Goal: Task Accomplishment & Management: Use online tool/utility

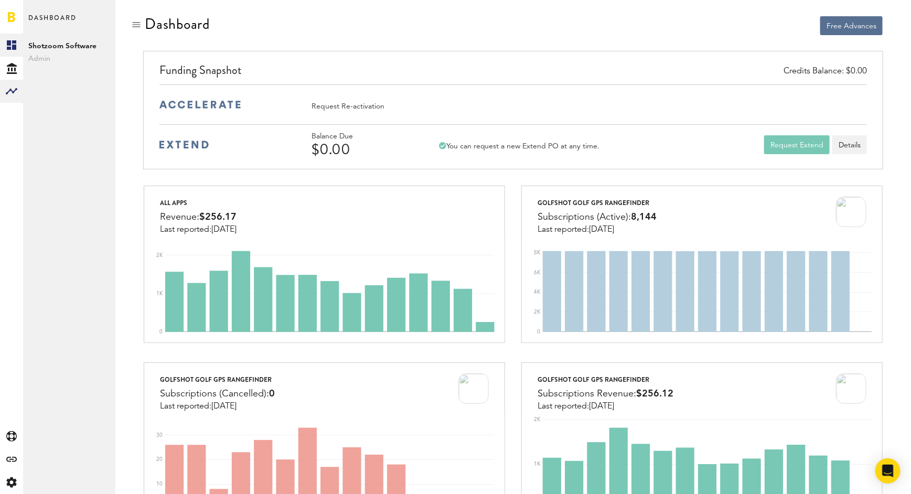
click at [13, 90] on rect at bounding box center [11, 91] width 13 height 13
click at [64, 63] on link "Subscriptions" at bounding box center [69, 68] width 92 height 23
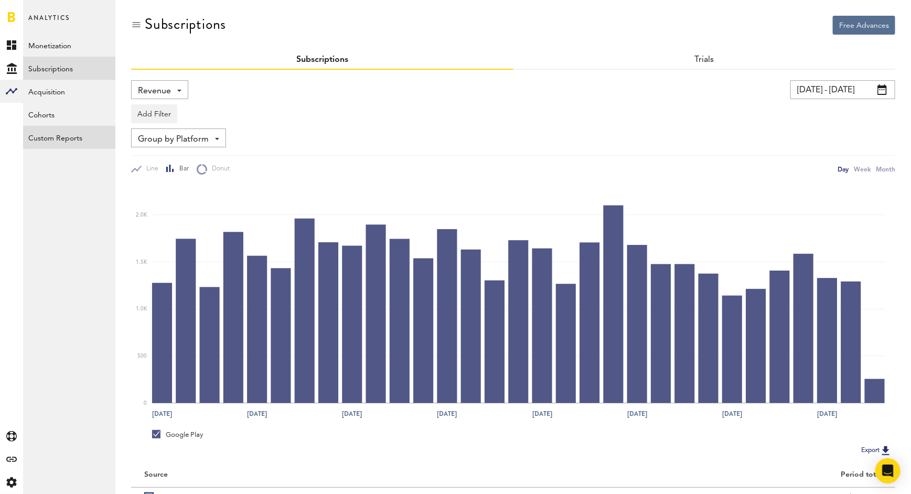
click at [60, 132] on link "Custom Reports" at bounding box center [69, 137] width 92 height 23
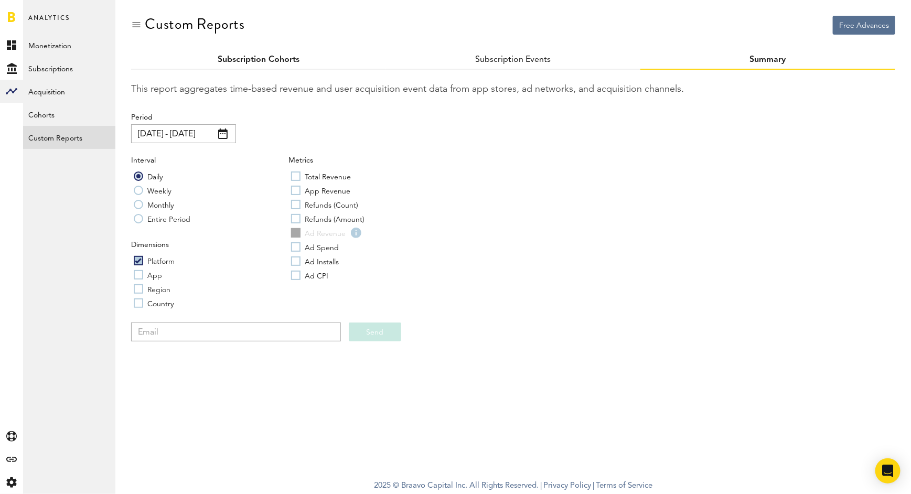
click at [270, 59] on link "Subscription Cohorts" at bounding box center [259, 60] width 82 height 8
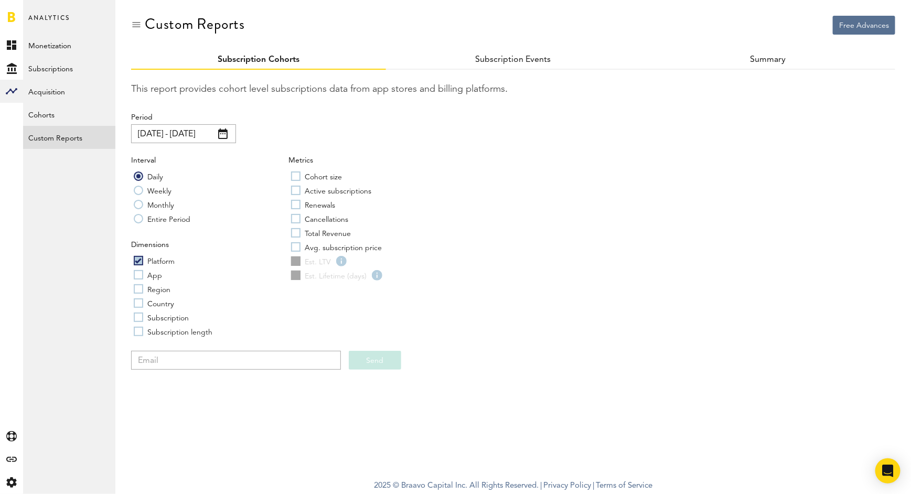
click at [137, 331] on label "Subscription length" at bounding box center [173, 331] width 79 height 10
checkbox input "true"
click at [511, 61] on link "Subscription Events" at bounding box center [513, 60] width 77 height 8
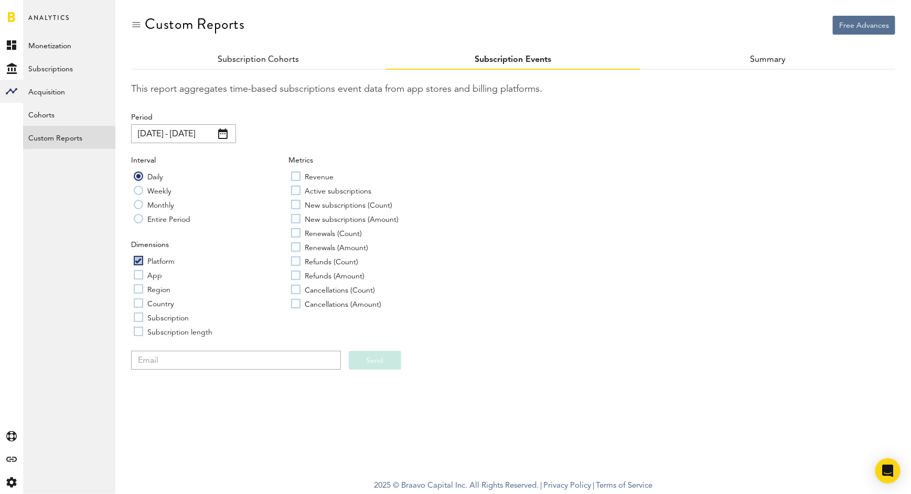
click at [300, 59] on div "Subscription Cohorts" at bounding box center [258, 60] width 255 height 19
click at [280, 57] on link "Subscription Cohorts" at bounding box center [259, 60] width 82 height 8
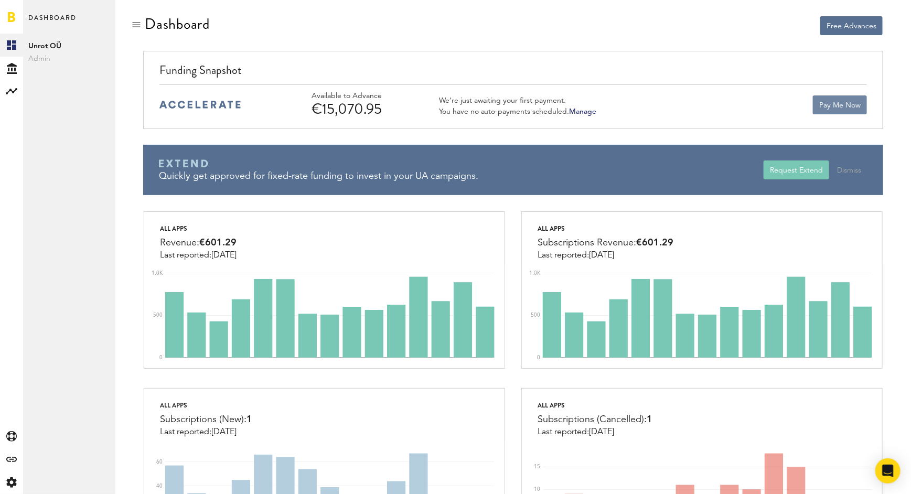
click at [839, 102] on button "Pay Me Now" at bounding box center [840, 104] width 54 height 19
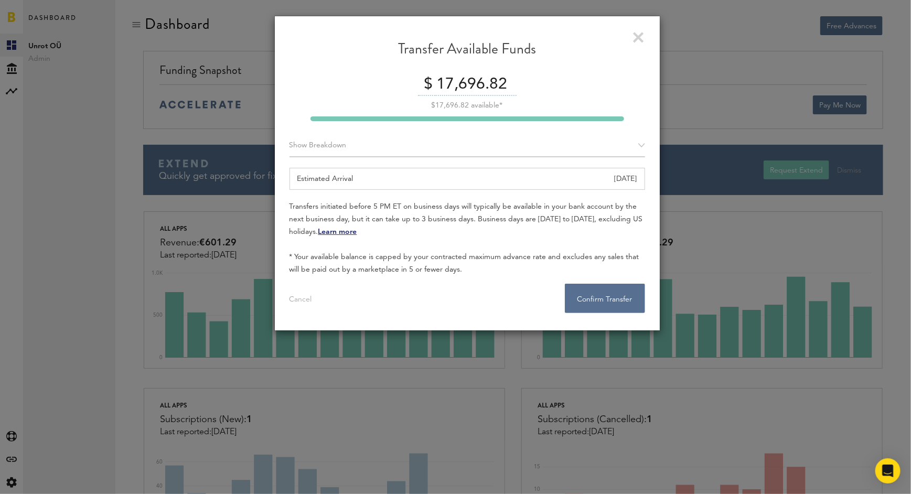
click at [468, 81] on input "17,696.82" at bounding box center [475, 85] width 82 height 22
click at [490, 83] on input "17,696.82" at bounding box center [475, 85] width 82 height 22
drag, startPoint x: 514, startPoint y: 82, endPoint x: 437, endPoint y: 82, distance: 76.6
click at [437, 82] on input "17,696.82" at bounding box center [475, 85] width 82 height 22
drag, startPoint x: 573, startPoint y: 121, endPoint x: 524, endPoint y: 120, distance: 49.3
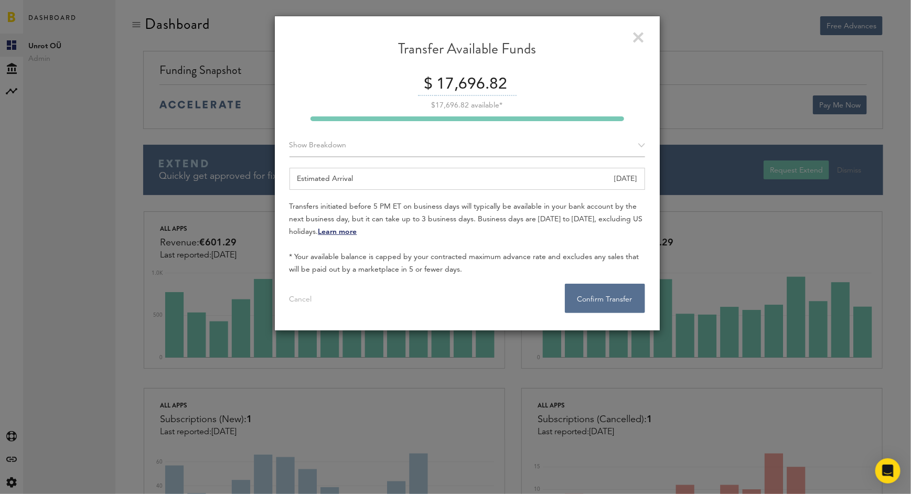
click at [524, 120] on div at bounding box center [468, 118] width 314 height 5
click at [489, 79] on input "17,696.82" at bounding box center [475, 85] width 82 height 22
drag, startPoint x: 509, startPoint y: 84, endPoint x: 440, endPoint y: 83, distance: 69.8
click at [440, 83] on input "17,696.82" at bounding box center [475, 85] width 82 height 22
click at [635, 44] on div "Transfer Available Funds" at bounding box center [468, 53] width 356 height 27
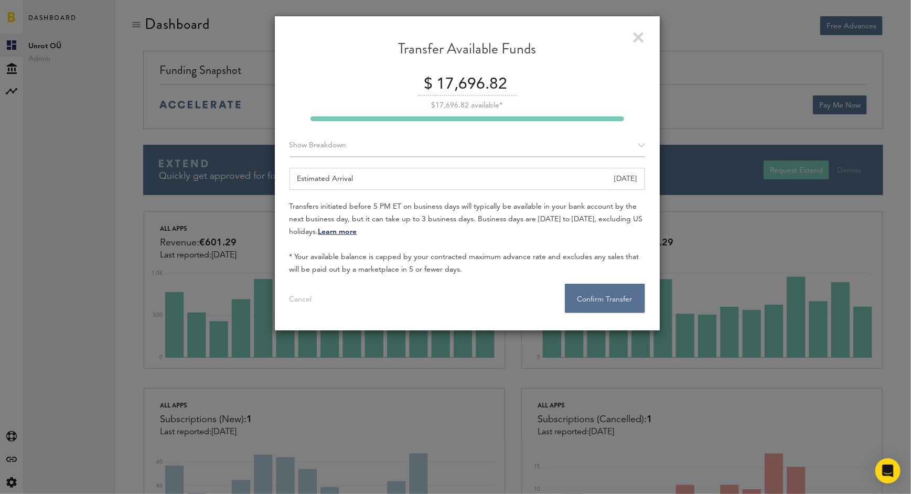
click at [640, 37] on link at bounding box center [638, 37] width 11 height 11
